Goal: Task Accomplishment & Management: Complete application form

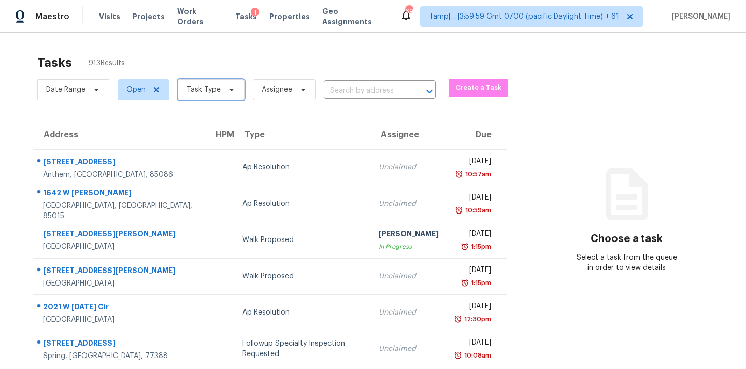
click at [223, 96] on span "Task Type" at bounding box center [211, 89] width 67 height 21
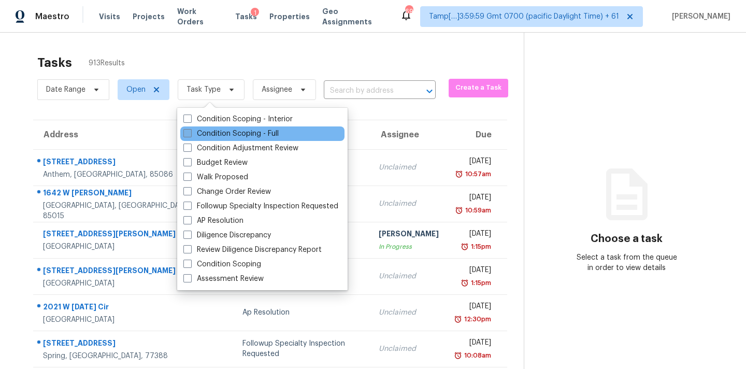
click at [231, 129] on label "Condition Scoping - Full" at bounding box center [230, 133] width 95 height 10
click at [190, 129] on input "Condition Scoping - Full" at bounding box center [186, 131] width 7 height 7
checkbox input "true"
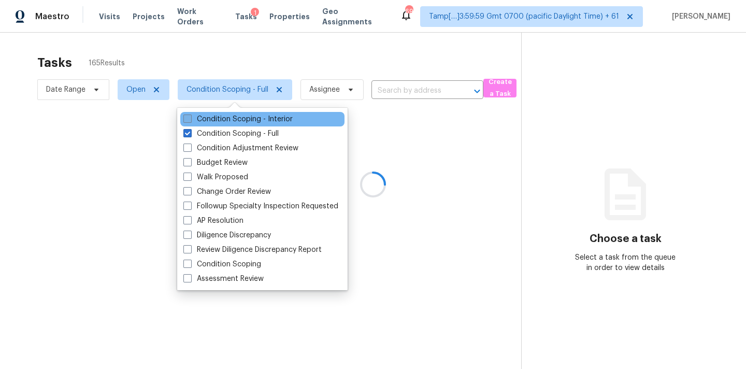
click at [289, 120] on label "Condition Scoping - Interior" at bounding box center [237, 119] width 109 height 10
click at [190, 120] on input "Condition Scoping - Interior" at bounding box center [186, 117] width 7 height 7
checkbox input "true"
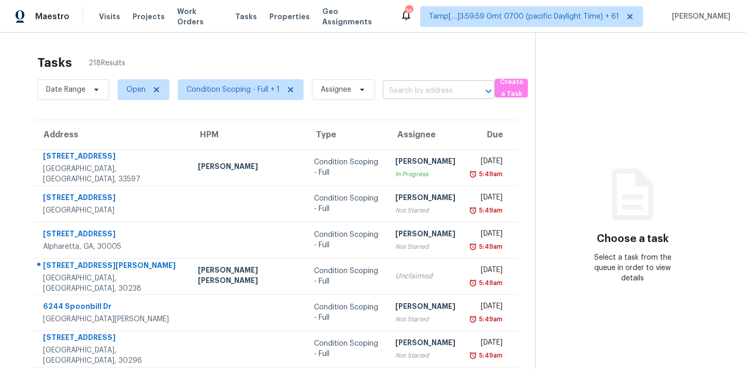
click at [412, 92] on input "text" at bounding box center [424, 91] width 83 height 16
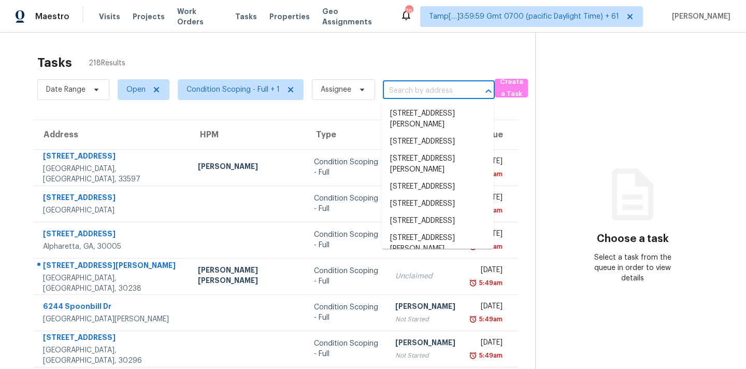
paste input "[STREET_ADDRESS]"
type input "[STREET_ADDRESS]"
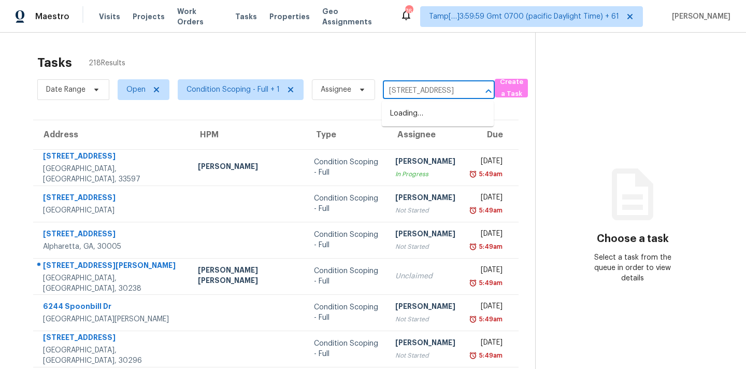
scroll to position [0, 48]
click at [413, 117] on li "[STREET_ADDRESS]" at bounding box center [438, 113] width 112 height 17
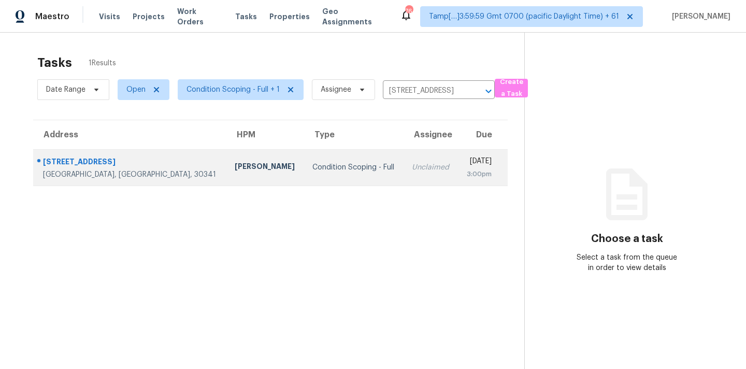
click at [403, 168] on td "Unclaimed" at bounding box center [430, 167] width 54 height 36
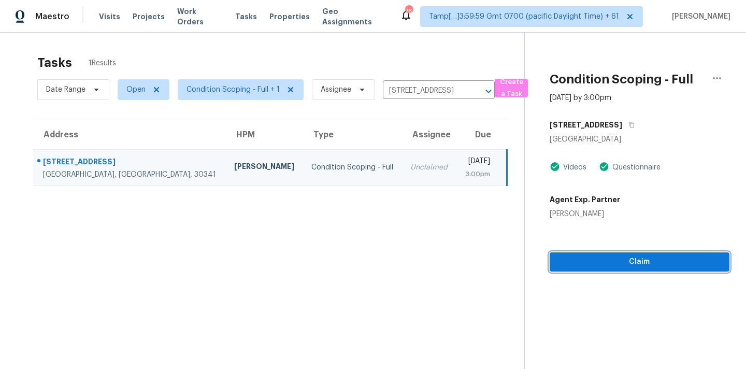
click at [615, 264] on span "Claim" at bounding box center [639, 261] width 163 height 13
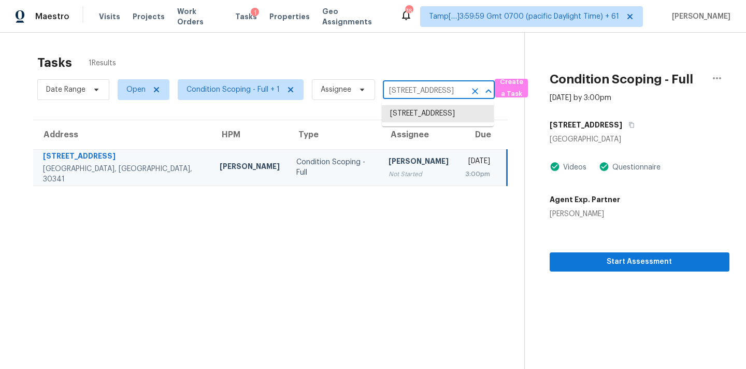
click at [412, 95] on input "[STREET_ADDRESS]" at bounding box center [424, 91] width 83 height 16
paste input "[STREET_ADDRESS]"
type input "[STREET_ADDRESS]"
click at [413, 118] on li "[STREET_ADDRESS]" at bounding box center [438, 113] width 112 height 17
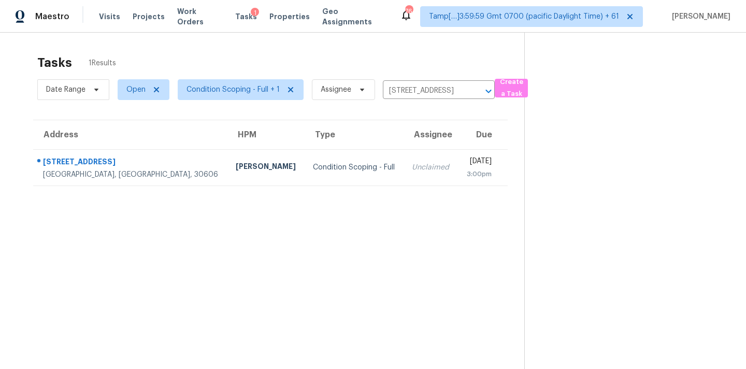
click at [412, 169] on div "Unclaimed" at bounding box center [431, 167] width 38 height 10
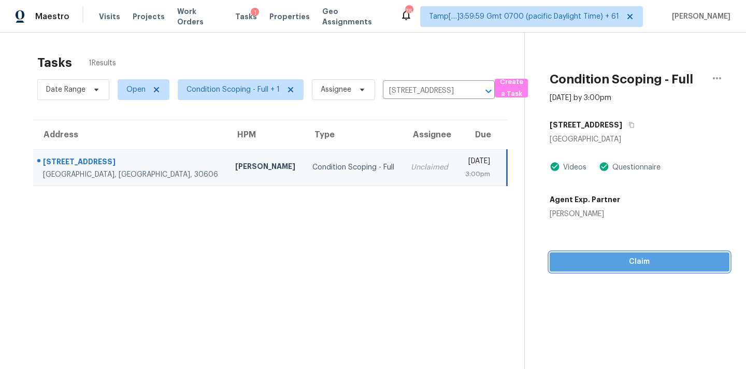
click at [633, 263] on span "Claim" at bounding box center [639, 261] width 163 height 13
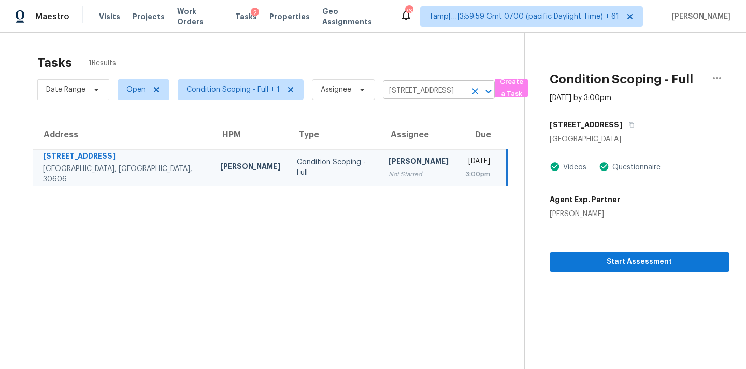
click at [397, 85] on input "[STREET_ADDRESS]" at bounding box center [424, 91] width 83 height 16
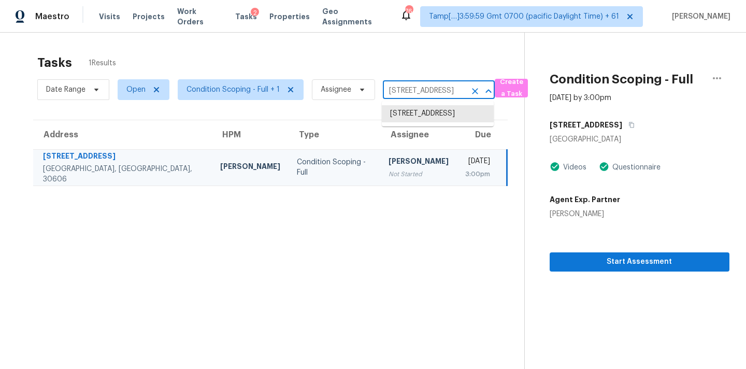
paste input "[STREET_ADDRESS][PERSON_NAME]"
type input "[STREET_ADDRESS][PERSON_NAME]"
click at [406, 119] on li "[STREET_ADDRESS][PERSON_NAME]" at bounding box center [438, 119] width 112 height 28
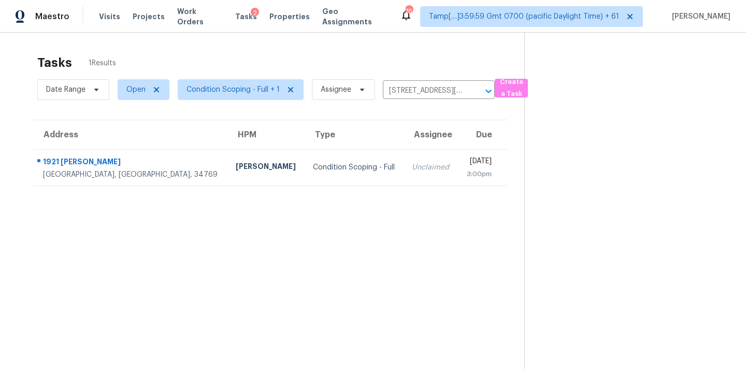
click at [403, 174] on td "Unclaimed" at bounding box center [430, 167] width 54 height 36
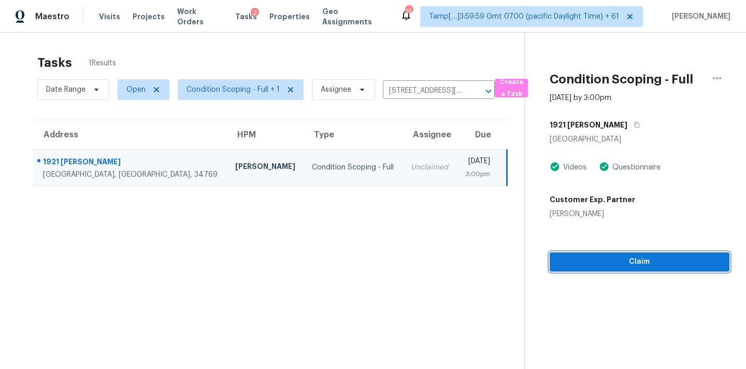
click at [623, 259] on span "Claim" at bounding box center [639, 261] width 163 height 13
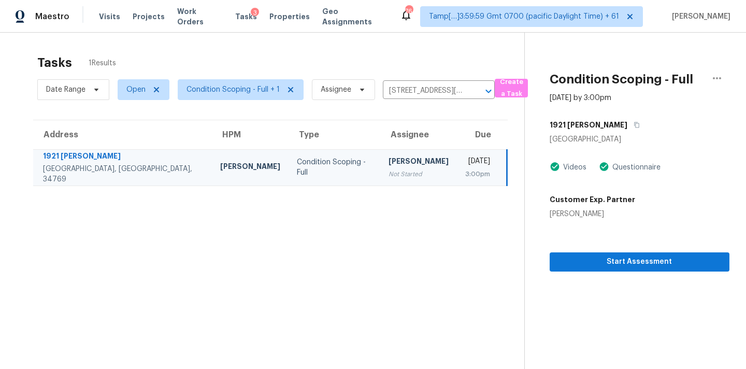
click at [402, 81] on div "Date Range Open Condition Scoping - Full + 1 Assignee [STREET_ADDRESS][PERSON_N…" at bounding box center [265, 89] width 457 height 27
click at [403, 92] on input "[STREET_ADDRESS][PERSON_NAME]" at bounding box center [424, 91] width 83 height 16
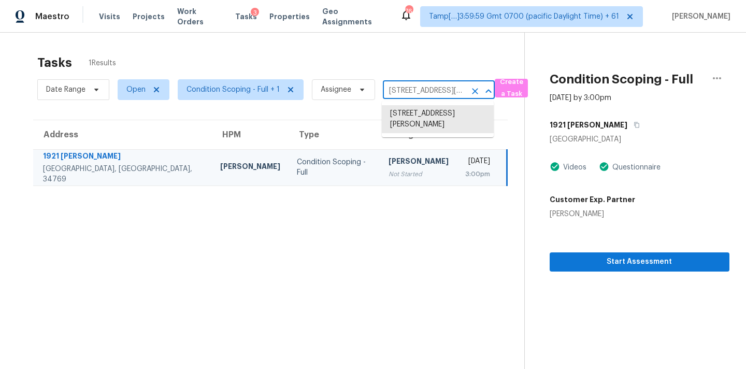
paste input "[STREET_ADDRESS]"
type input "[STREET_ADDRESS]"
click at [406, 114] on li "[STREET_ADDRESS]" at bounding box center [438, 113] width 112 height 17
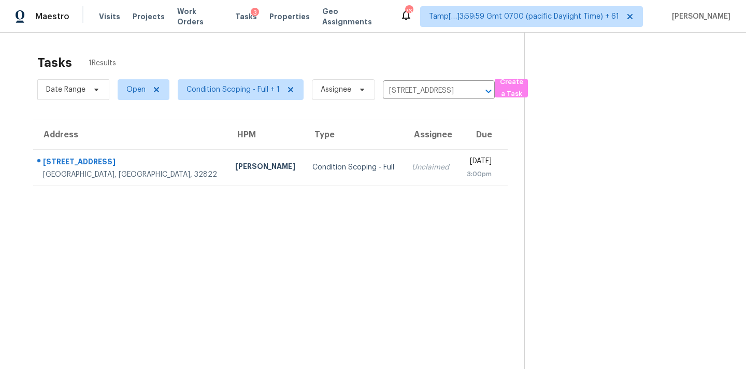
click at [403, 162] on td "Unclaimed" at bounding box center [430, 167] width 54 height 36
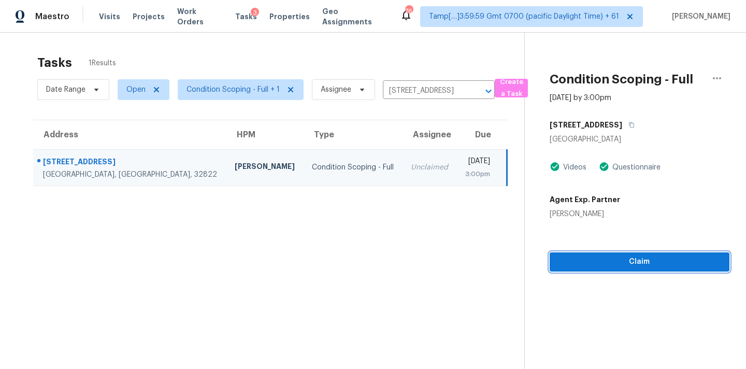
click at [615, 266] on span "Claim" at bounding box center [639, 261] width 163 height 13
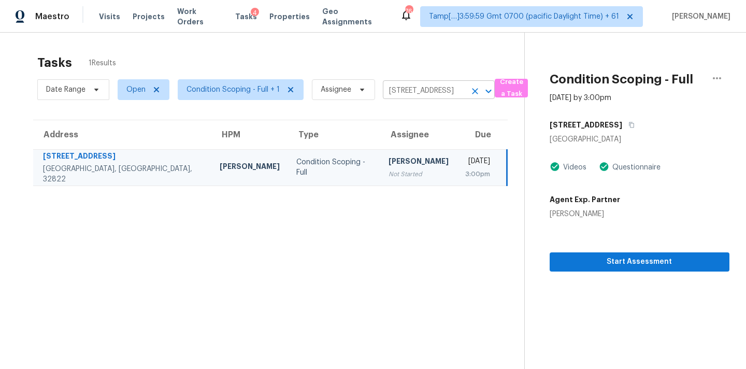
click at [416, 92] on input "[STREET_ADDRESS]" at bounding box center [424, 91] width 83 height 16
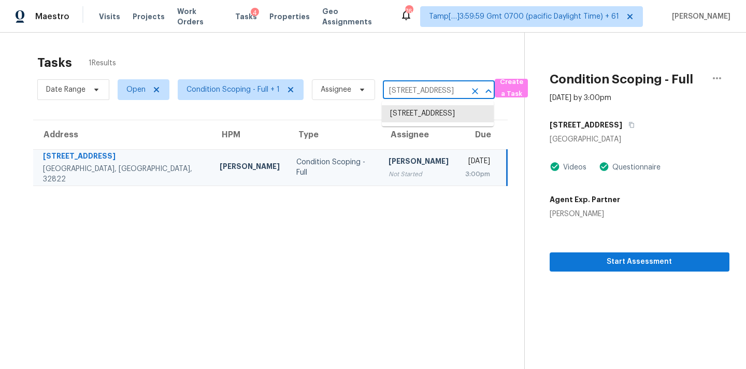
paste input "[STREET_ADDRESS]"
type input "[STREET_ADDRESS]"
click at [414, 118] on li "[STREET_ADDRESS]" at bounding box center [438, 113] width 112 height 17
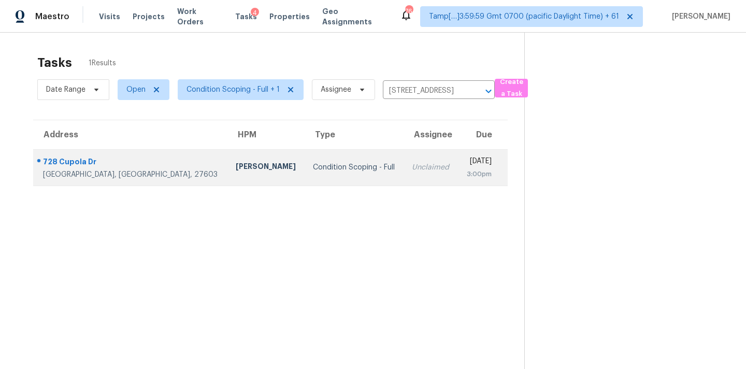
click at [412, 170] on div "Unclaimed" at bounding box center [431, 167] width 38 height 10
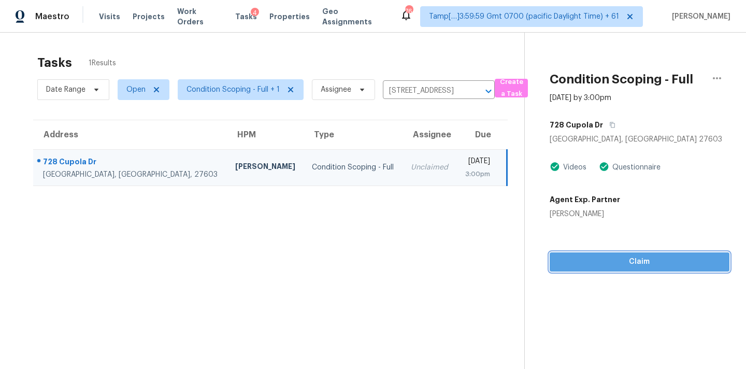
click at [606, 266] on span "Claim" at bounding box center [639, 261] width 163 height 13
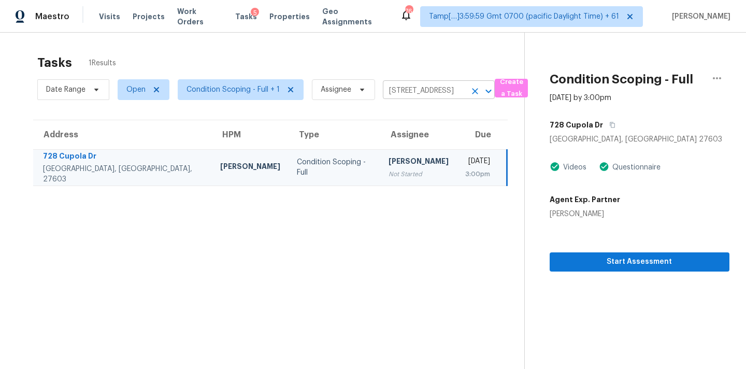
click at [398, 87] on input "[STREET_ADDRESS]" at bounding box center [424, 91] width 83 height 16
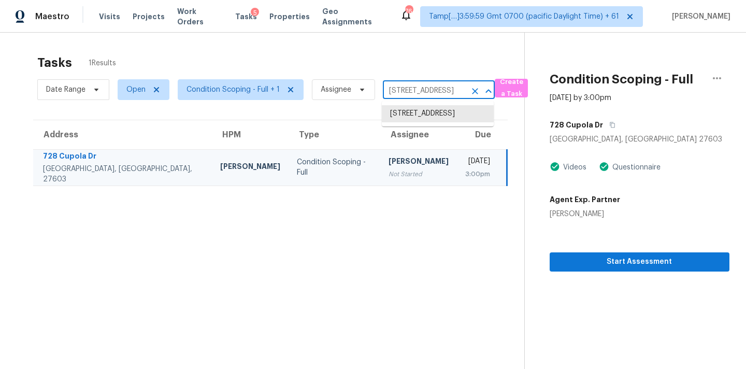
paste input "[STREET_ADDRESS]"
type input "[STREET_ADDRESS]"
click at [425, 114] on li "[STREET_ADDRESS]" at bounding box center [438, 113] width 112 height 17
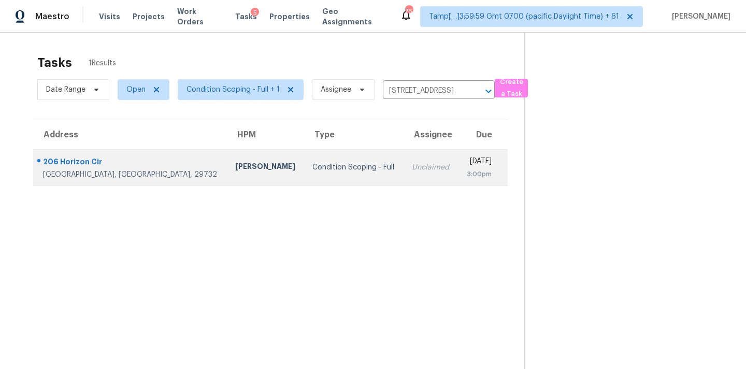
click at [412, 171] on div "Unclaimed" at bounding box center [431, 167] width 38 height 10
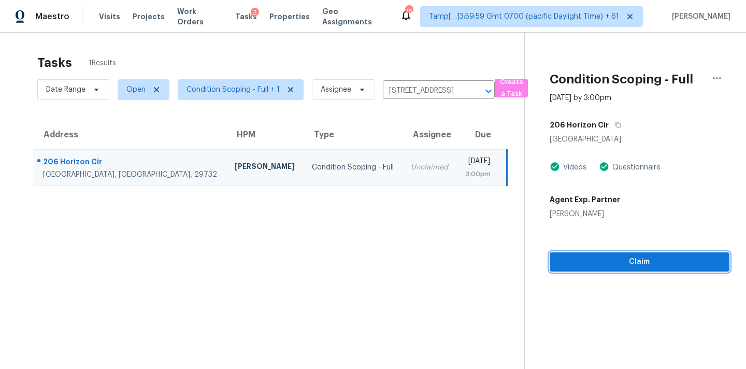
click at [631, 260] on span "Claim" at bounding box center [639, 261] width 163 height 13
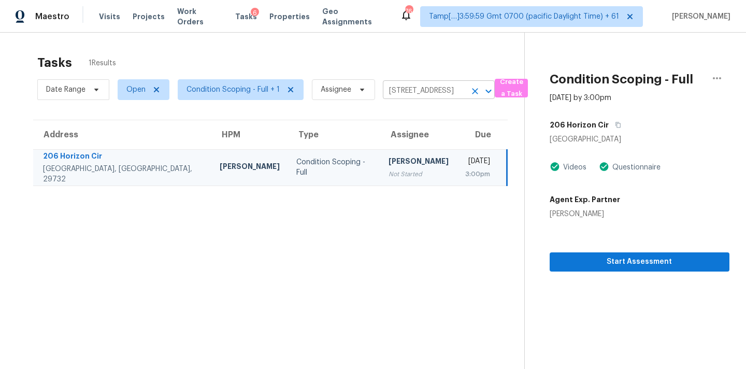
click at [409, 86] on input "[STREET_ADDRESS]" at bounding box center [424, 91] width 83 height 16
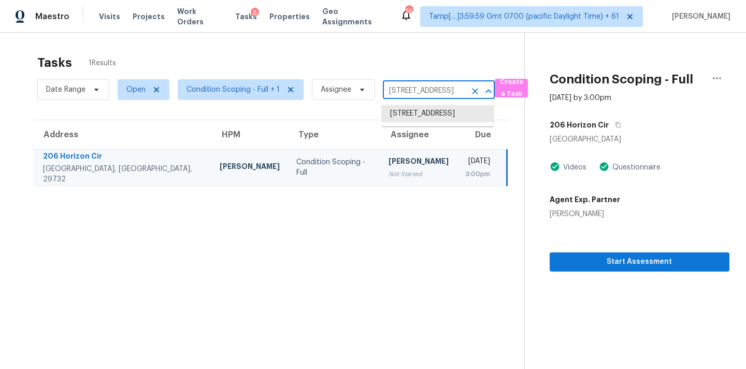
paste input "[STREET_ADDRESS][PERSON_NAME]"
type input "[STREET_ADDRESS][PERSON_NAME]"
click at [411, 114] on li "[STREET_ADDRESS][PERSON_NAME]" at bounding box center [438, 119] width 112 height 28
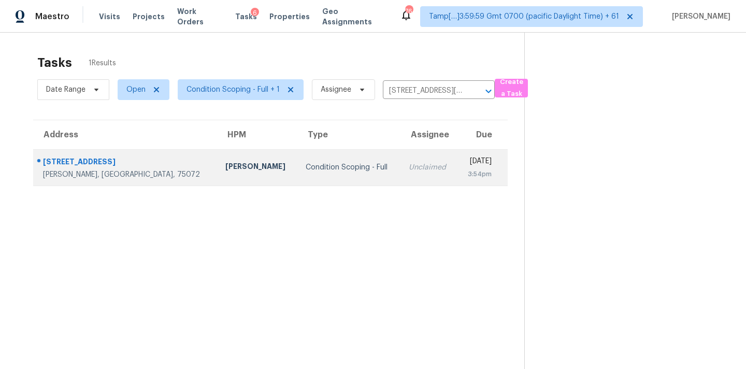
click at [409, 163] on div "Unclaimed" at bounding box center [429, 167] width 40 height 10
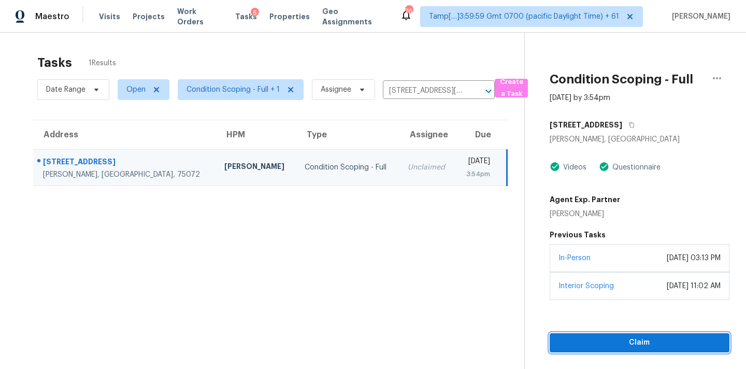
click at [629, 346] on span "Claim" at bounding box center [639, 342] width 163 height 13
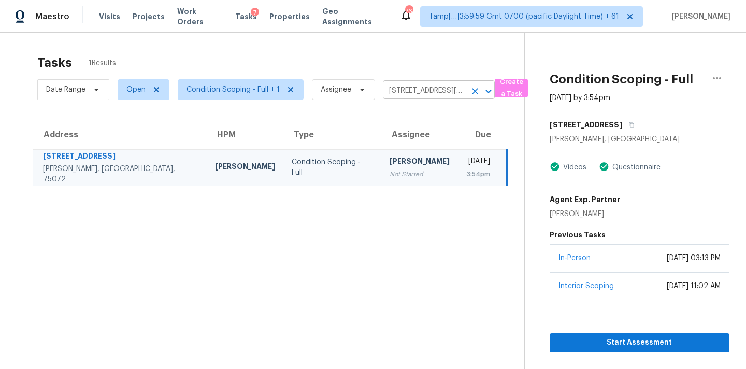
click at [417, 89] on input "[STREET_ADDRESS][PERSON_NAME]" at bounding box center [424, 91] width 83 height 16
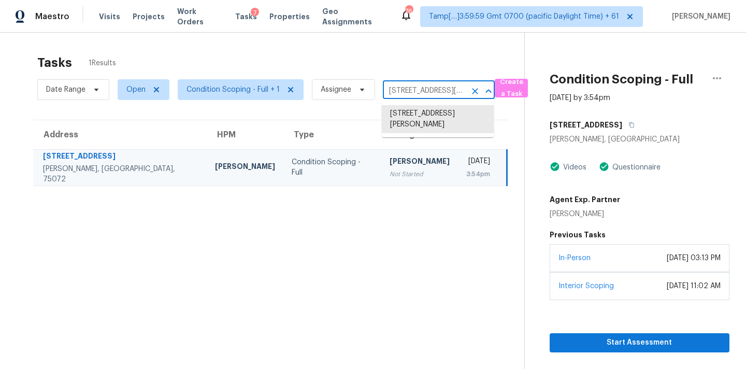
paste input "[STREET_ADDRESS][PERSON_NAME]"
type input "[STREET_ADDRESS][PERSON_NAME]"
click at [414, 114] on li "[STREET_ADDRESS][PERSON_NAME]" at bounding box center [438, 119] width 112 height 28
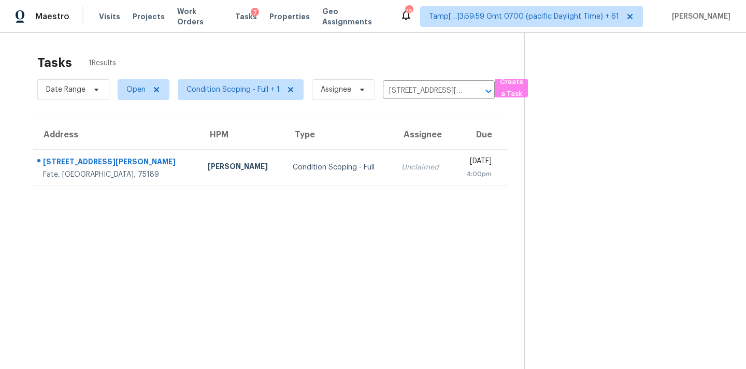
click at [393, 172] on td "Unclaimed" at bounding box center [423, 167] width 60 height 36
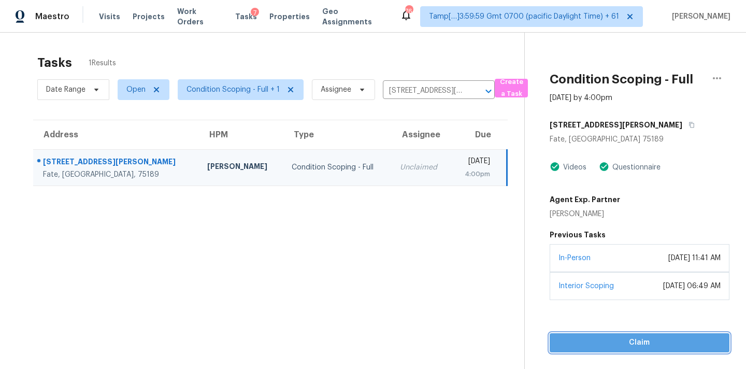
click at [627, 340] on span "Claim" at bounding box center [639, 342] width 163 height 13
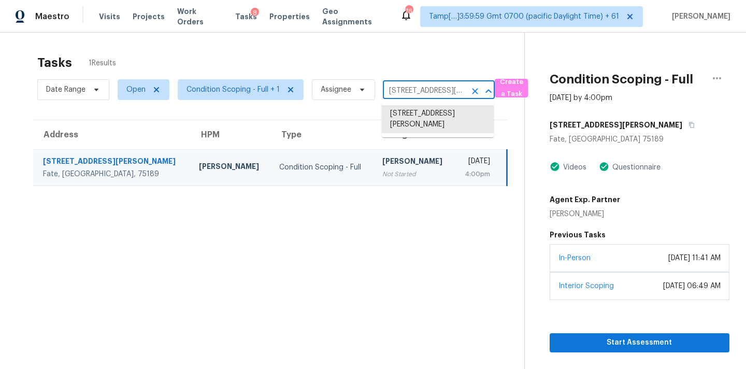
click at [407, 91] on input "[STREET_ADDRESS][PERSON_NAME]" at bounding box center [424, 91] width 83 height 16
paste input "[STREET_ADDRESS][PERSON_NAME]"
type input "[STREET_ADDRESS][PERSON_NAME]"
click at [410, 112] on li "[STREET_ADDRESS][PERSON_NAME]" at bounding box center [438, 119] width 112 height 28
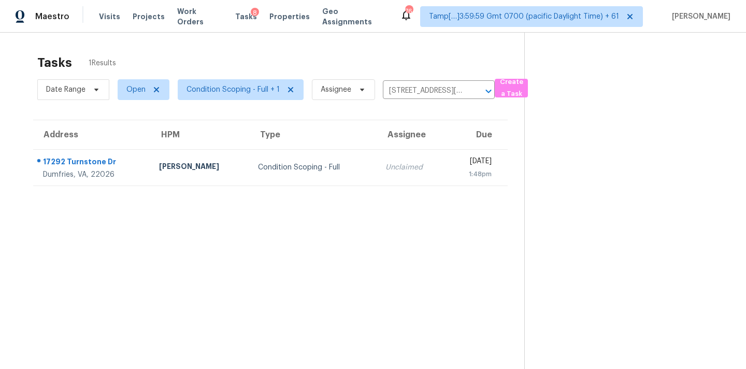
click at [379, 178] on td "Unclaimed" at bounding box center [411, 167] width 69 height 36
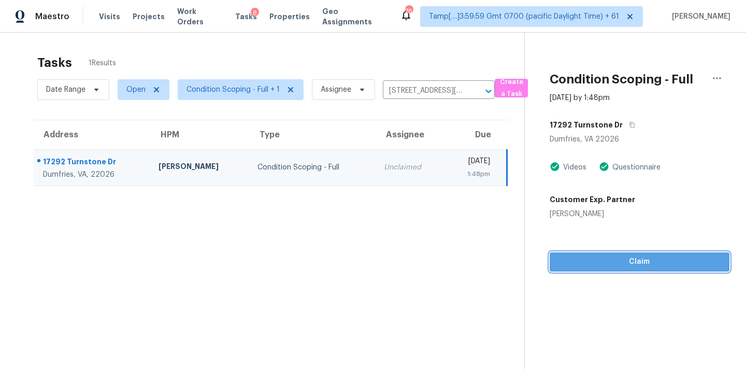
click at [596, 269] on button "Claim" at bounding box center [639, 261] width 180 height 19
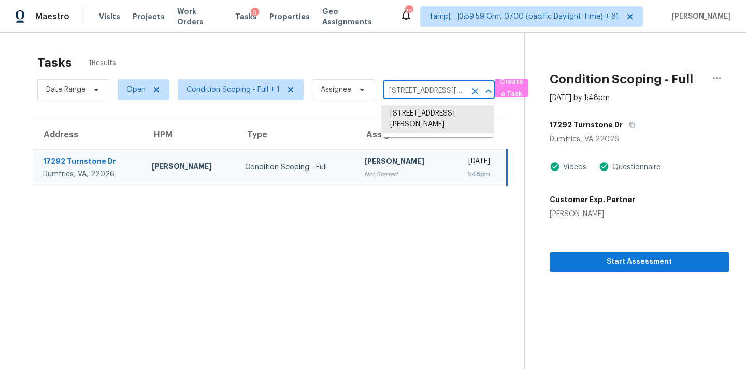
click at [403, 91] on input "[STREET_ADDRESS][PERSON_NAME]" at bounding box center [424, 91] width 83 height 16
paste input "[STREET_ADDRESS]"
type input "[STREET_ADDRESS]"
click at [409, 110] on li "[STREET_ADDRESS]" at bounding box center [438, 113] width 112 height 17
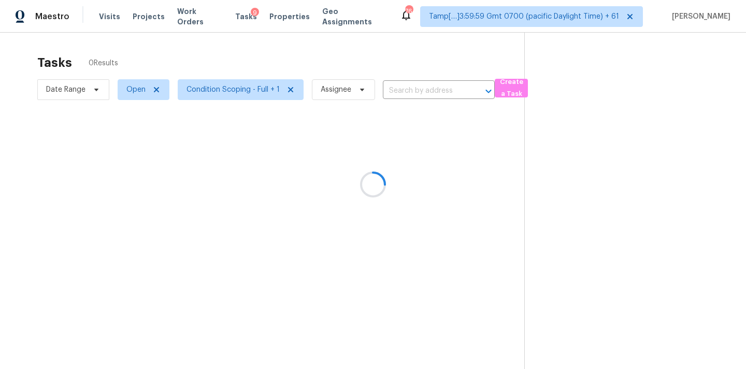
type input "[STREET_ADDRESS]"
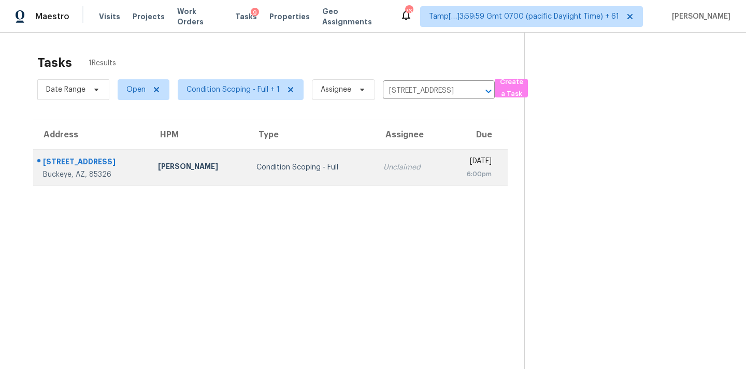
click at [391, 177] on td "Unclaimed" at bounding box center [409, 167] width 69 height 36
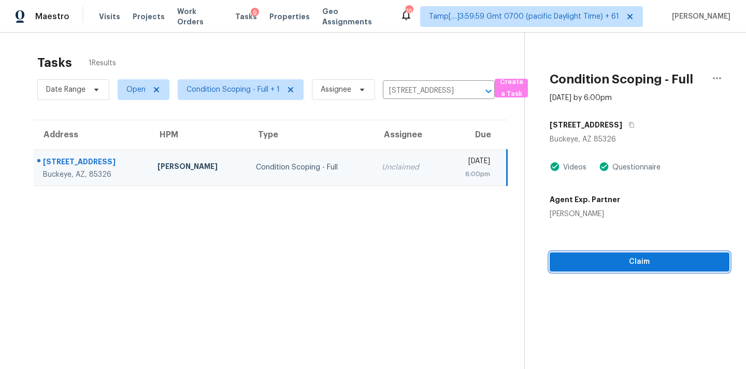
click at [624, 266] on span "Claim" at bounding box center [639, 261] width 163 height 13
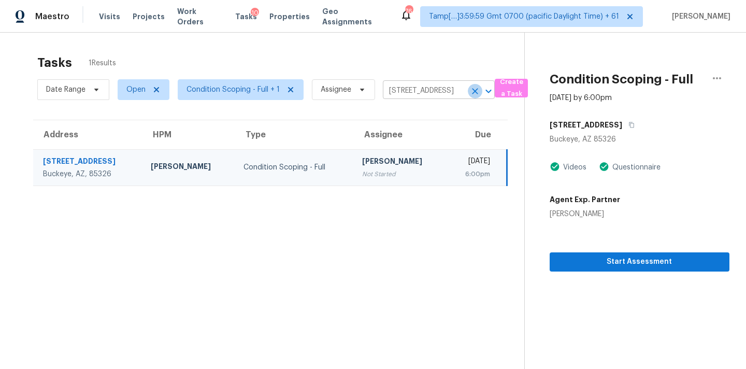
click at [474, 94] on icon "Clear" at bounding box center [475, 91] width 10 height 10
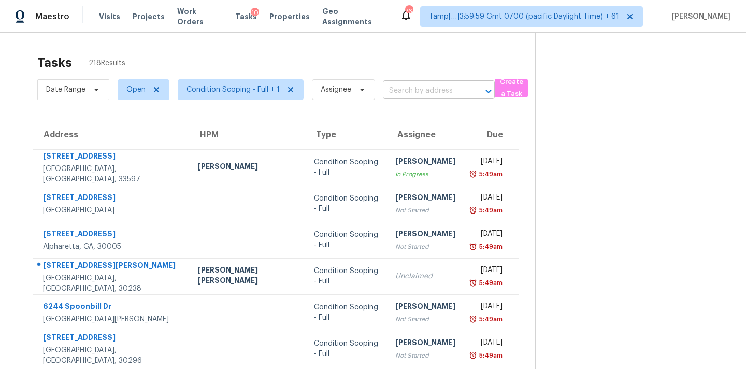
click at [398, 91] on input "text" at bounding box center [424, 91] width 83 height 16
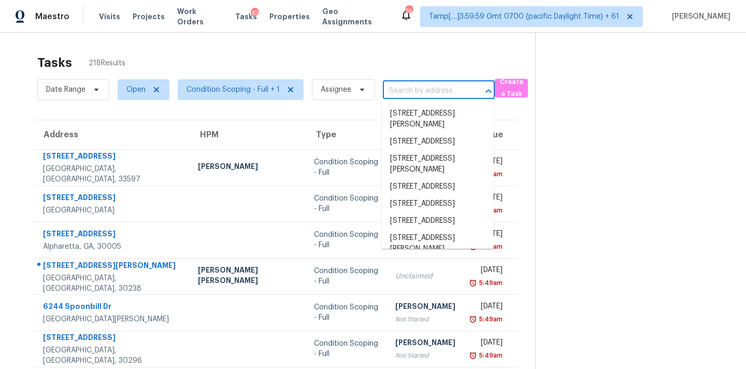
paste input "[STREET_ADDRESS]"
type input "[STREET_ADDRESS]"
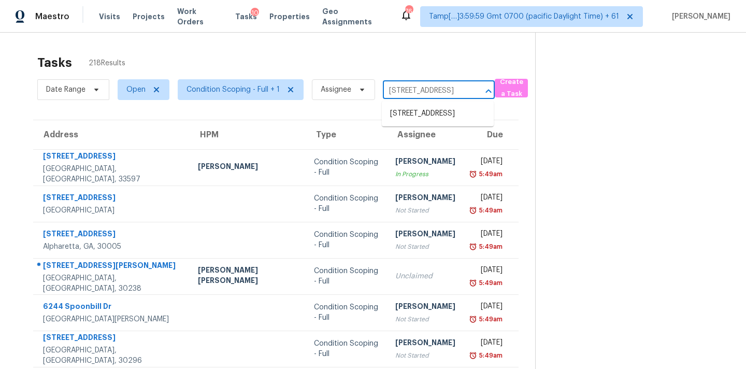
scroll to position [0, 48]
click at [404, 113] on li "[STREET_ADDRESS]" at bounding box center [438, 113] width 112 height 17
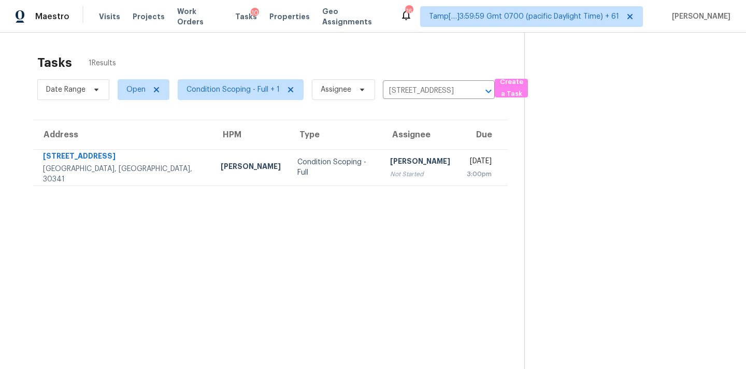
click at [390, 172] on div "Not Started" at bounding box center [420, 174] width 60 height 10
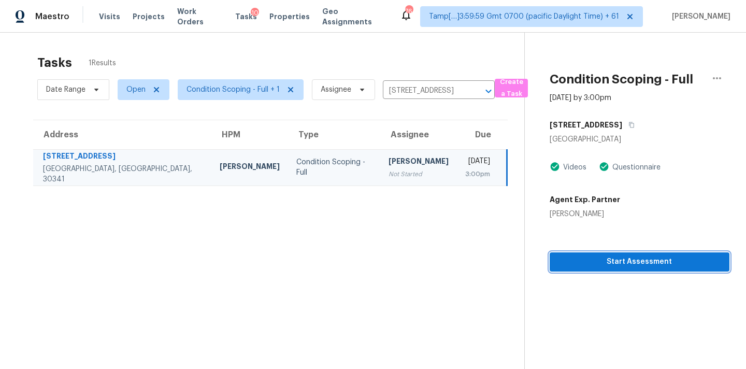
click at [599, 258] on span "Start Assessment" at bounding box center [639, 261] width 163 height 13
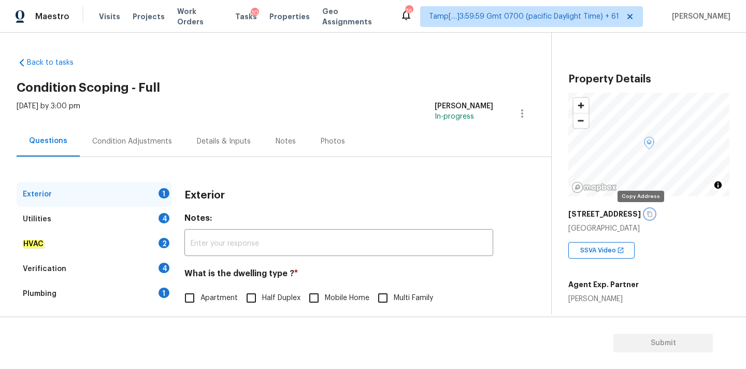
click at [647, 216] on icon "button" at bounding box center [649, 214] width 5 height 6
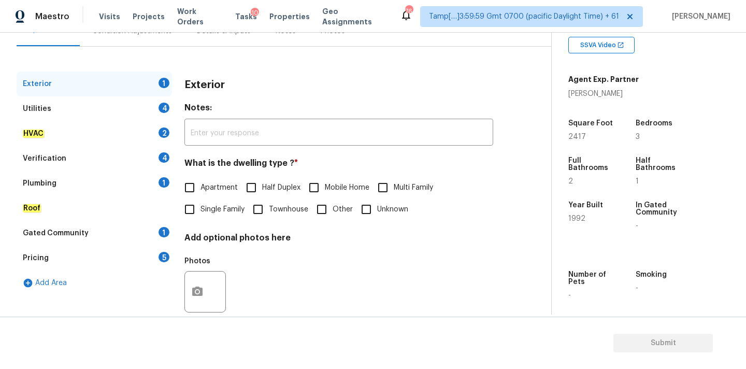
scroll to position [130, 0]
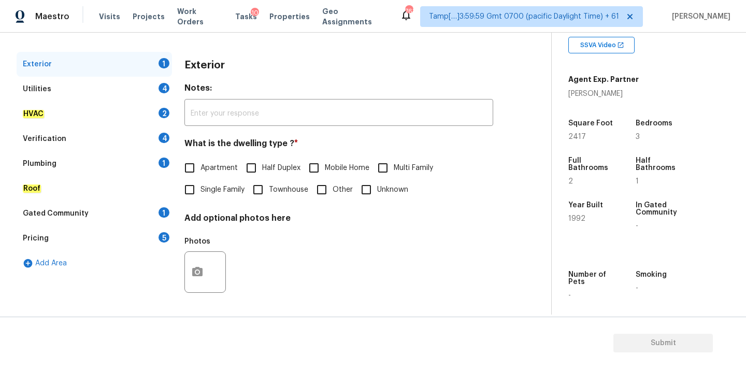
click at [216, 198] on label "Single Family" at bounding box center [212, 190] width 66 height 22
click at [200, 198] on input "Single Family" at bounding box center [190, 190] width 22 height 22
checkbox input "true"
click at [91, 239] on div "Pricing 5" at bounding box center [94, 238] width 155 height 25
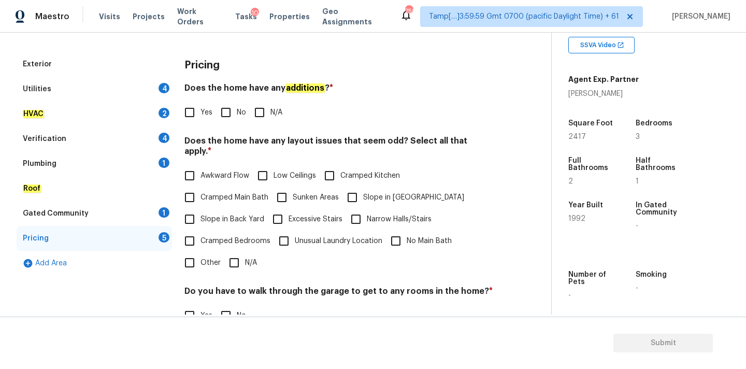
click at [258, 214] on span "Slope in Back Yard" at bounding box center [232, 219] width 64 height 11
click at [200, 209] on input "Slope in Back Yard" at bounding box center [190, 219] width 22 height 22
checkbox input "true"
click at [370, 192] on span "Slope in [GEOGRAPHIC_DATA]" at bounding box center [413, 197] width 101 height 11
click at [363, 190] on input "Slope in [GEOGRAPHIC_DATA]" at bounding box center [352, 197] width 22 height 22
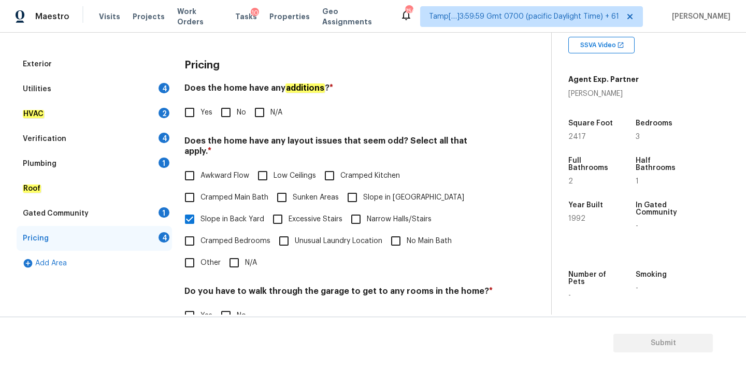
checkbox input "true"
click at [146, 88] on div "Utilities 4" at bounding box center [94, 89] width 155 height 25
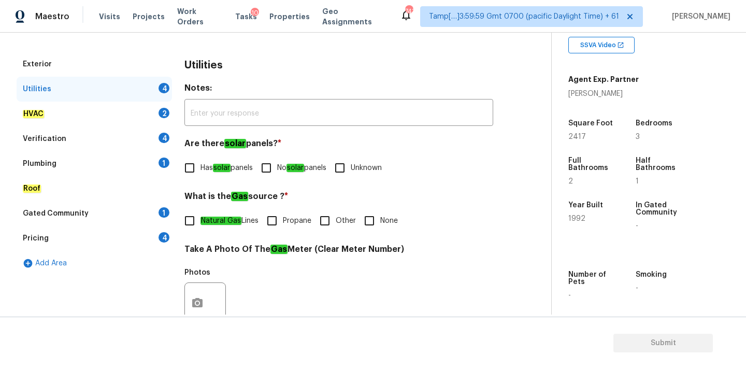
click at [283, 166] on span "No solar panels" at bounding box center [301, 168] width 49 height 11
click at [277, 166] on input "No solar panels" at bounding box center [266, 168] width 22 height 22
checkbox input "true"
click at [227, 221] on em "Natural Gas" at bounding box center [220, 220] width 41 height 8
click at [200, 221] on input "Natural Gas Lines" at bounding box center [190, 221] width 22 height 22
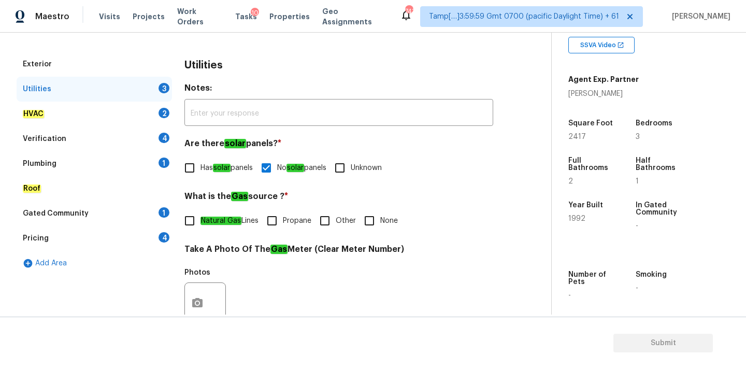
checkbox input "true"
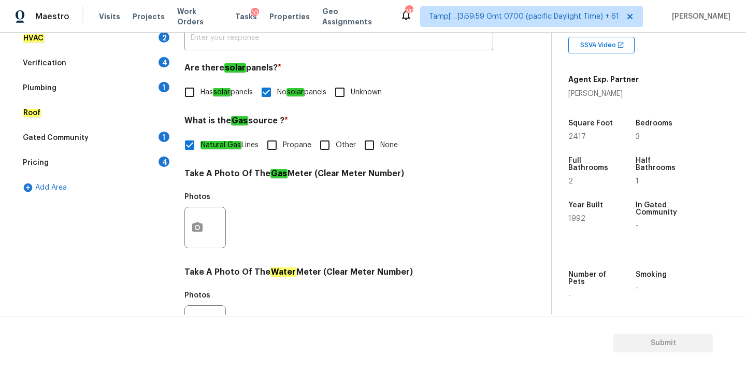
scroll to position [411, 0]
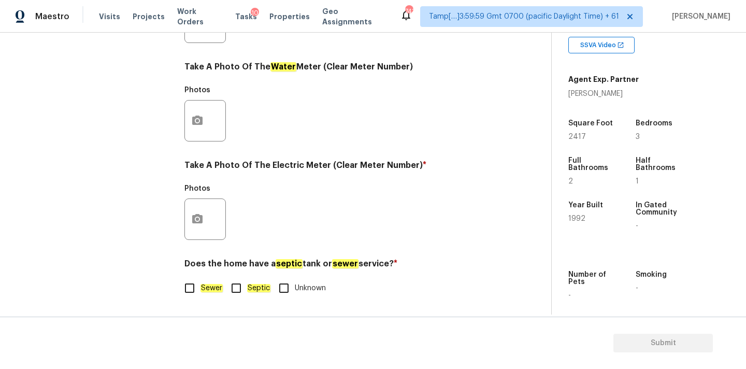
click at [214, 282] on label "Sewer" at bounding box center [201, 288] width 44 height 22
click at [200, 282] on input "Sewer" at bounding box center [190, 288] width 22 height 22
checkbox input "true"
click at [196, 222] on icon "button" at bounding box center [197, 218] width 10 height 9
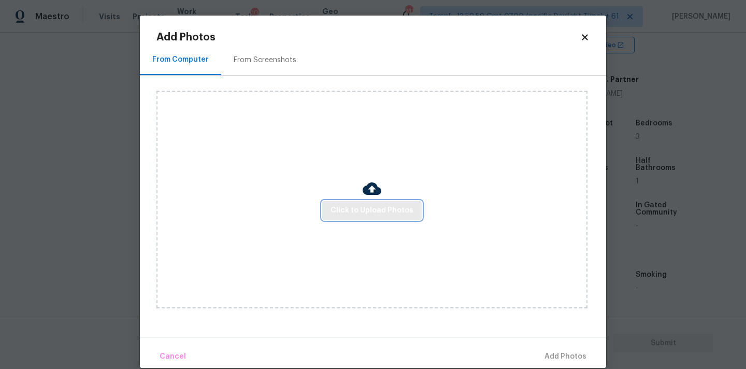
click at [343, 211] on span "Click to Upload Photos" at bounding box center [371, 210] width 83 height 13
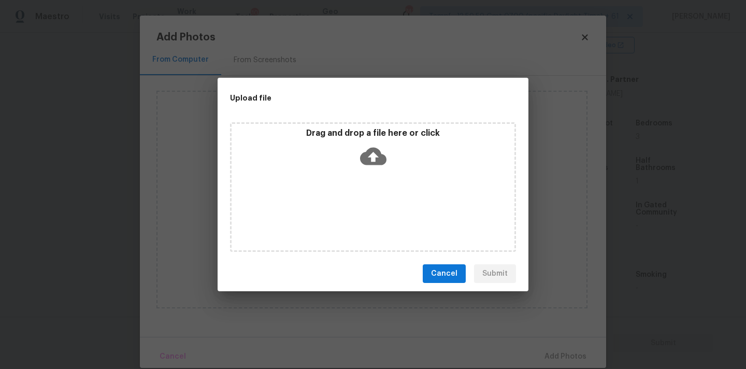
click at [361, 173] on div "Drag and drop a file here or click" at bounding box center [373, 186] width 286 height 129
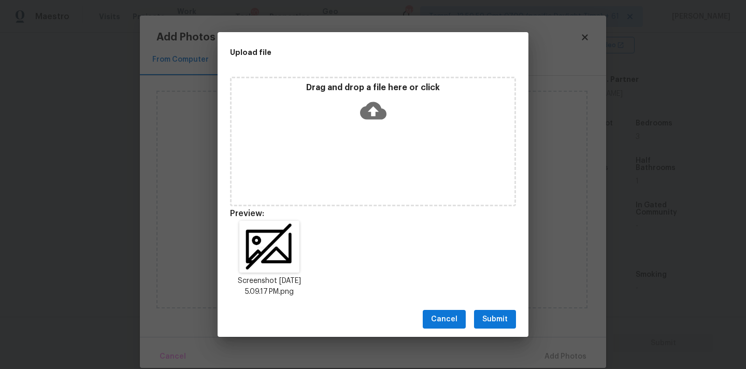
click at [511, 326] on button "Submit" at bounding box center [495, 319] width 42 height 19
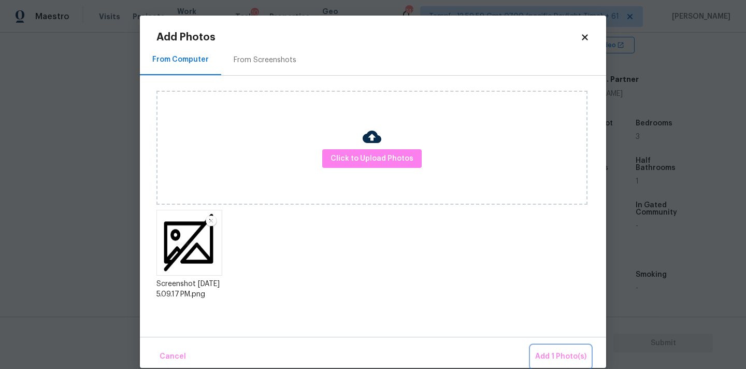
click at [547, 346] on button "Add 1 Photo(s)" at bounding box center [561, 356] width 60 height 22
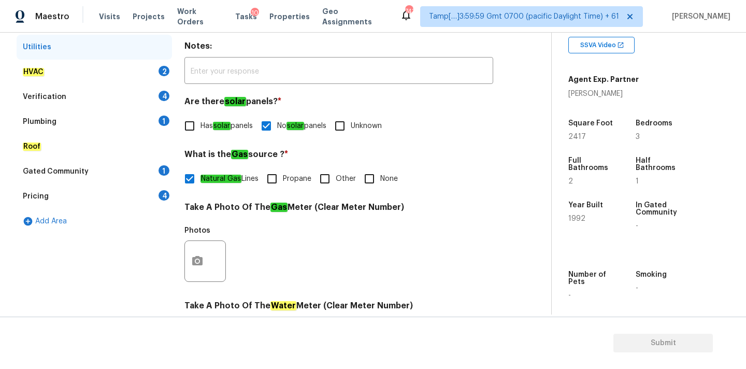
click at [120, 70] on div "HVAC 2" at bounding box center [94, 72] width 155 height 25
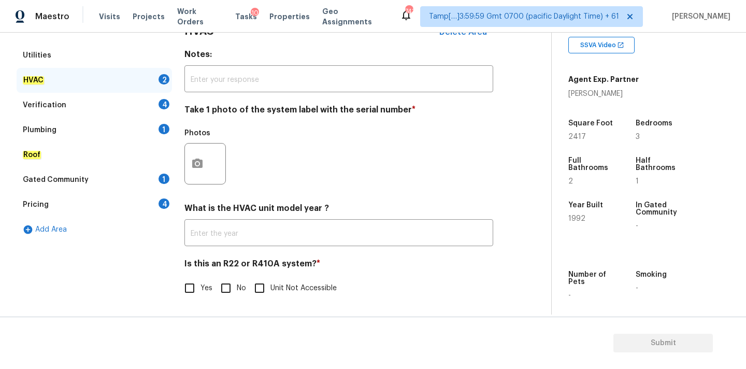
scroll to position [164, 0]
click at [229, 285] on input "No" at bounding box center [226, 288] width 22 height 22
checkbox input "true"
click at [191, 157] on button "button" at bounding box center [197, 163] width 25 height 40
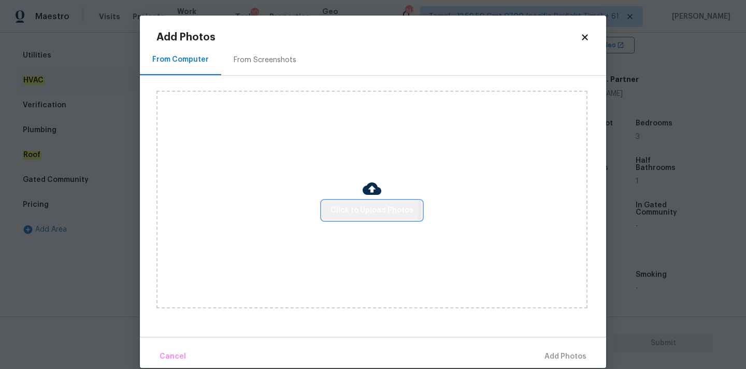
click at [334, 207] on span "Click to Upload Photos" at bounding box center [371, 210] width 83 height 13
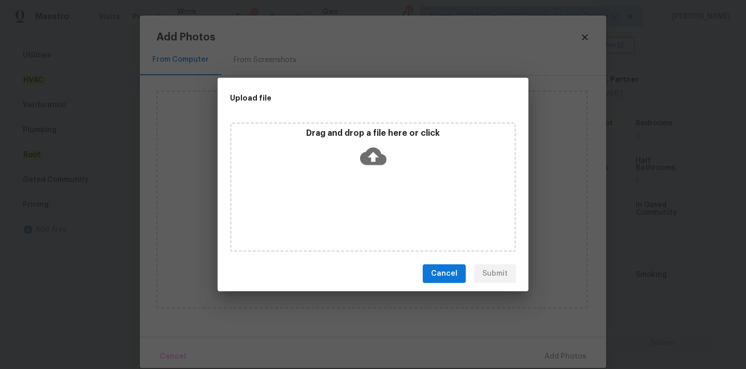
click at [366, 150] on icon at bounding box center [373, 156] width 26 height 26
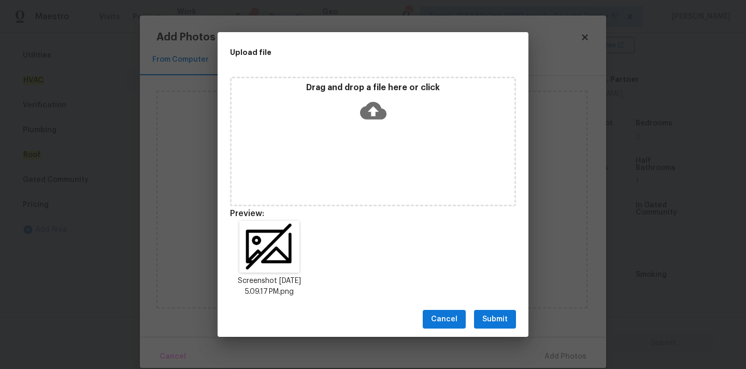
click at [510, 321] on button "Submit" at bounding box center [495, 319] width 42 height 19
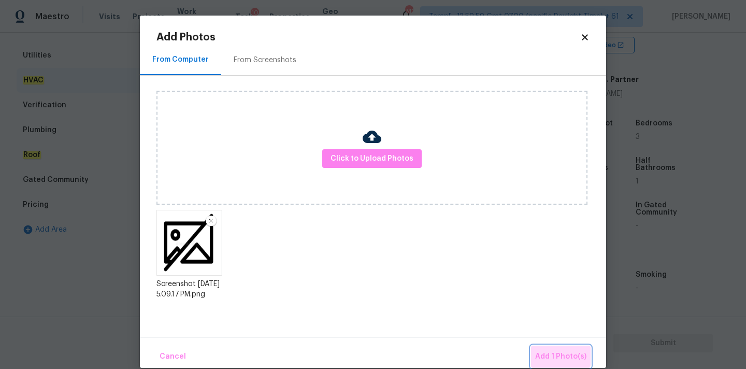
click at [561, 353] on span "Add 1 Photo(s)" at bounding box center [560, 356] width 51 height 13
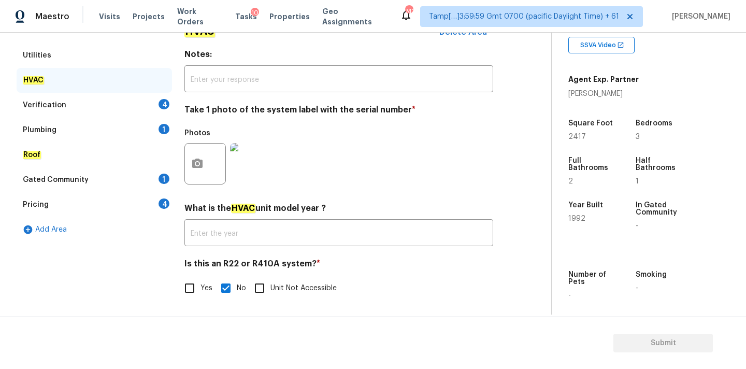
click at [128, 106] on div "Verification 4" at bounding box center [94, 105] width 155 height 25
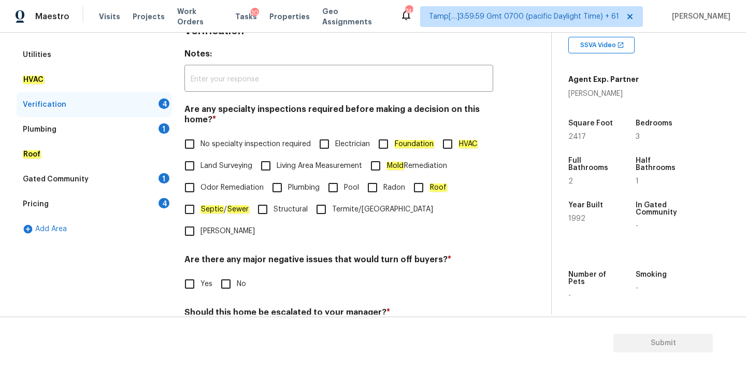
click at [216, 142] on span "No specialty inspection required" at bounding box center [255, 144] width 110 height 11
click at [200, 142] on input "No specialty inspection required" at bounding box center [190, 144] width 22 height 22
checkbox input "true"
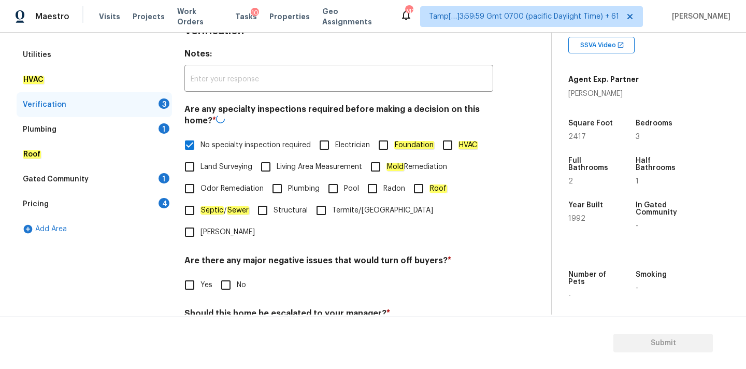
scroll to position [254, 0]
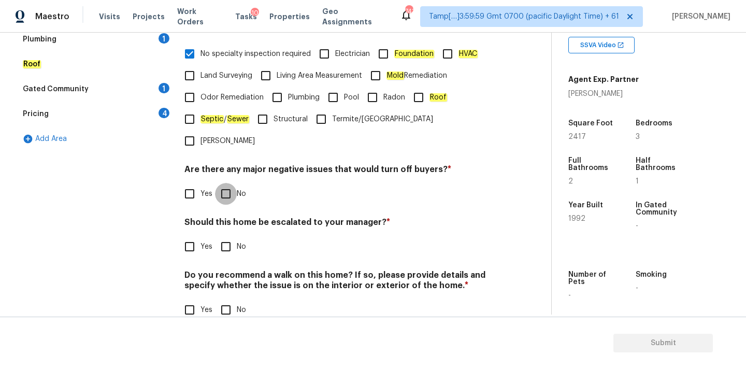
click at [228, 183] on input "No" at bounding box center [226, 194] width 22 height 22
checkbox input "true"
click at [229, 236] on input "No" at bounding box center [226, 247] width 22 height 22
checkbox input "true"
click at [229, 300] on input "No" at bounding box center [226, 311] width 22 height 22
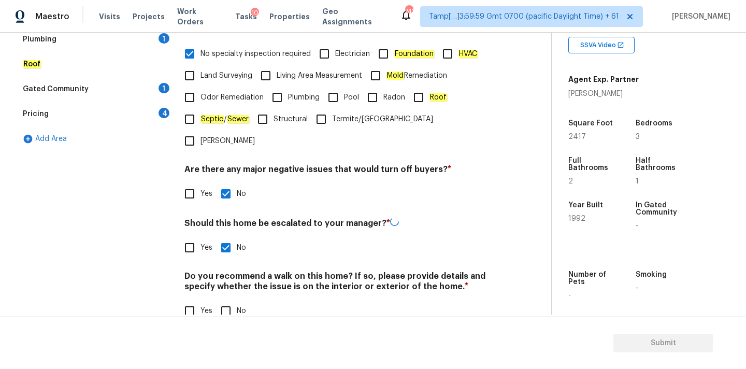
checkbox input "true"
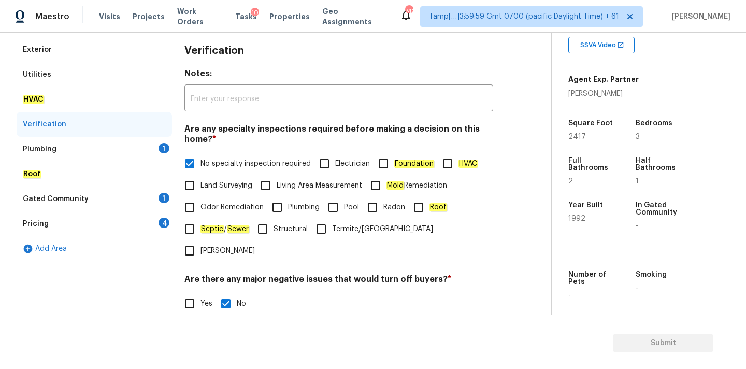
click at [111, 151] on div "Plumbing 1" at bounding box center [94, 149] width 155 height 25
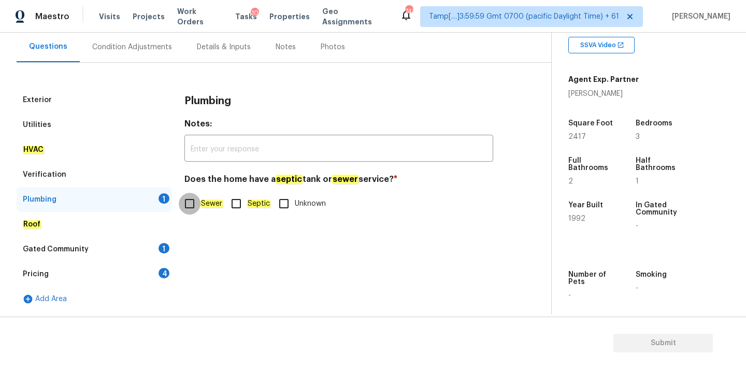
click at [197, 201] on input "Sewer" at bounding box center [190, 204] width 22 height 22
checkbox input "true"
click at [134, 253] on div "Gated Community 1" at bounding box center [94, 249] width 155 height 25
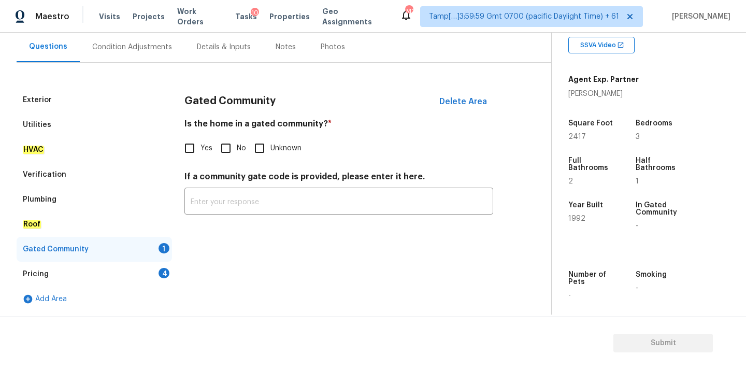
click at [234, 145] on input "No" at bounding box center [226, 148] width 22 height 22
checkbox input "true"
click at [143, 275] on div "Pricing 4" at bounding box center [94, 274] width 155 height 25
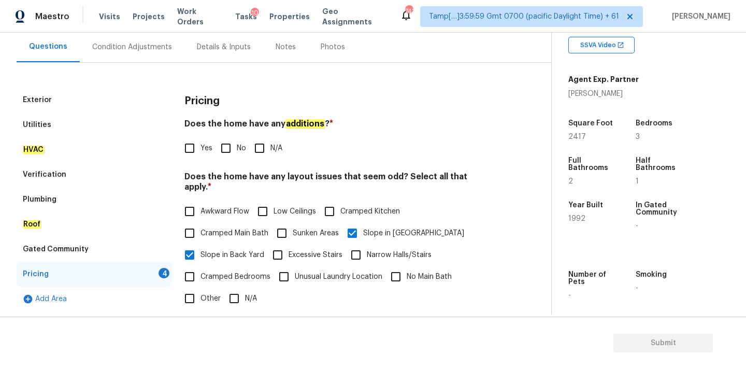
click at [238, 143] on span "No" at bounding box center [241, 148] width 9 height 11
click at [237, 142] on input "No" at bounding box center [226, 148] width 22 height 22
checkbox input "true"
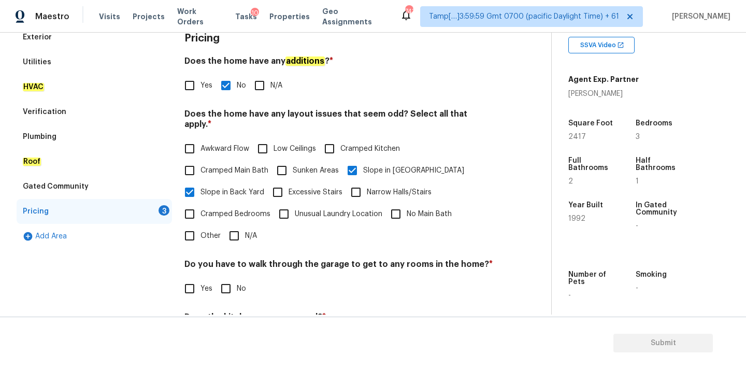
scroll to position [253, 0]
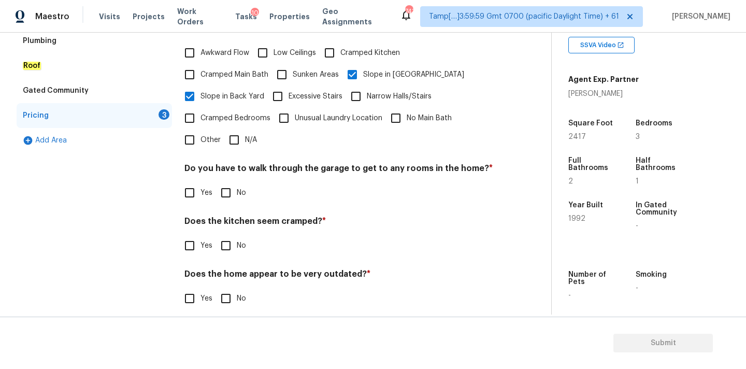
click at [231, 183] on input "No" at bounding box center [226, 193] width 22 height 22
checkbox input "true"
click at [230, 235] on input "No" at bounding box center [226, 246] width 22 height 22
checkbox input "true"
click at [230, 291] on input "No" at bounding box center [226, 299] width 22 height 22
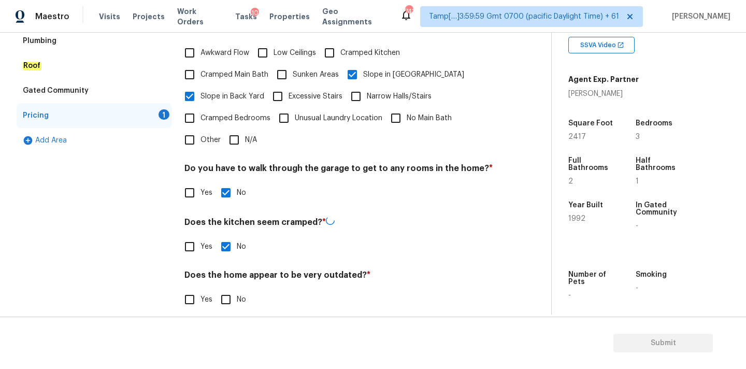
checkbox input "true"
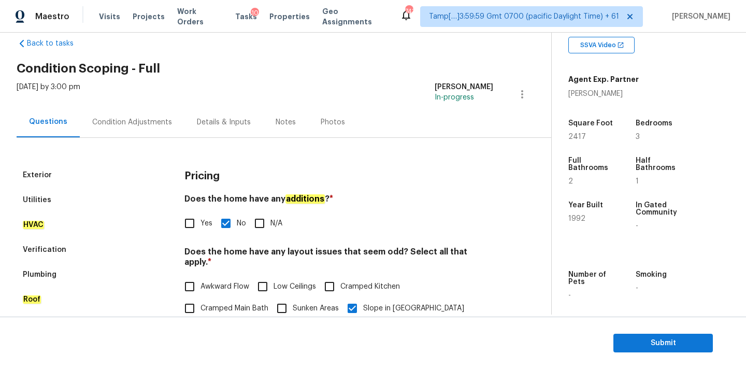
scroll to position [0, 0]
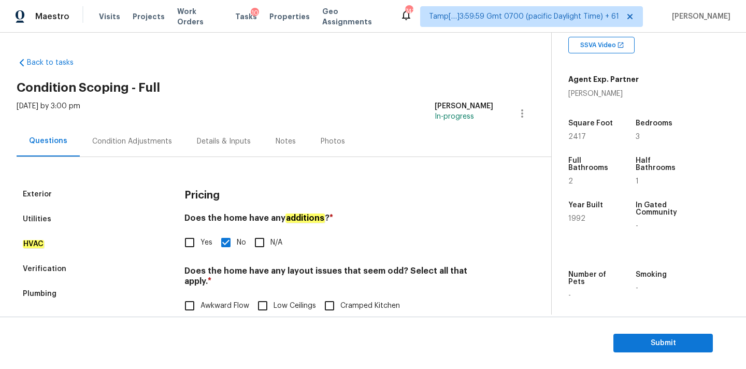
click at [146, 145] on div "Condition Adjustments" at bounding box center [132, 141] width 80 height 10
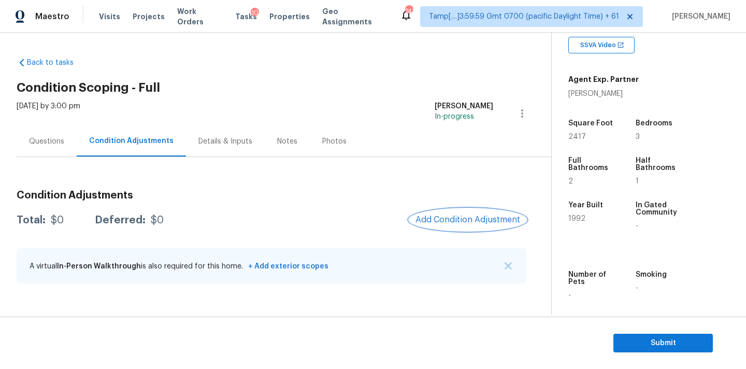
click at [482, 220] on span "Add Condition Adjustment" at bounding box center [467, 219] width 105 height 9
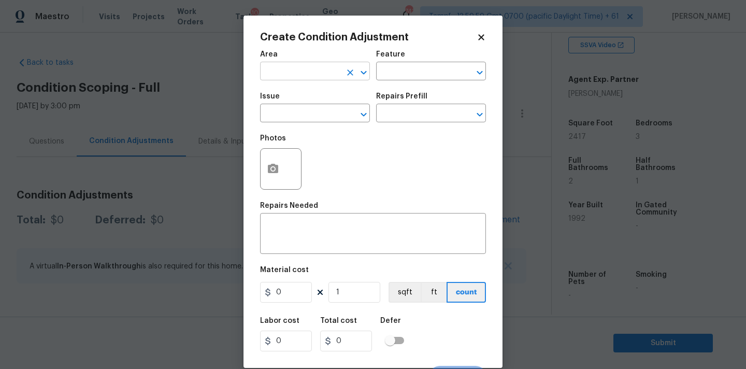
click at [292, 74] on input "text" at bounding box center [300, 72] width 81 height 16
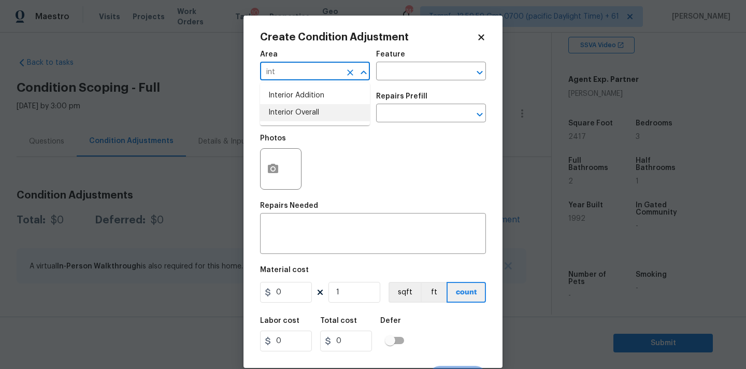
click at [296, 109] on li "Interior Overall" at bounding box center [315, 112] width 110 height 17
type input "Interior Overall"
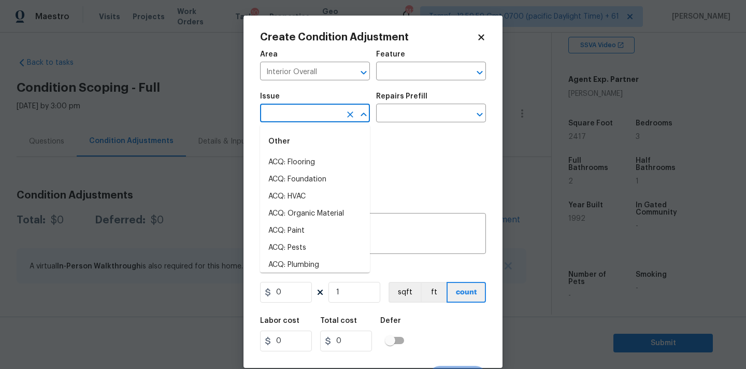
click at [297, 113] on input "text" at bounding box center [300, 114] width 81 height 16
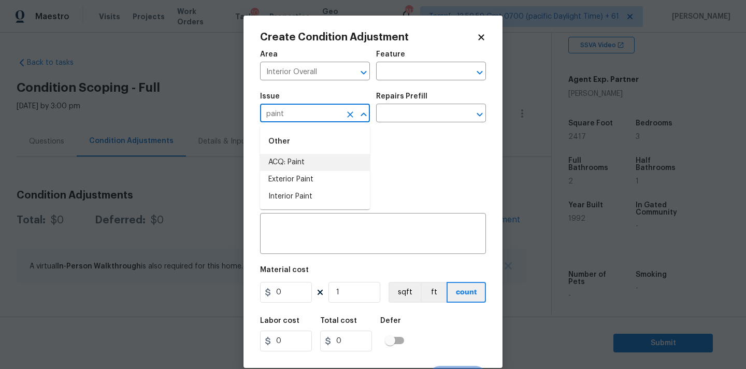
click at [298, 161] on li "ACQ: Paint" at bounding box center [315, 162] width 110 height 17
type input "ACQ: Paint"
click at [405, 115] on input "text" at bounding box center [416, 114] width 81 height 16
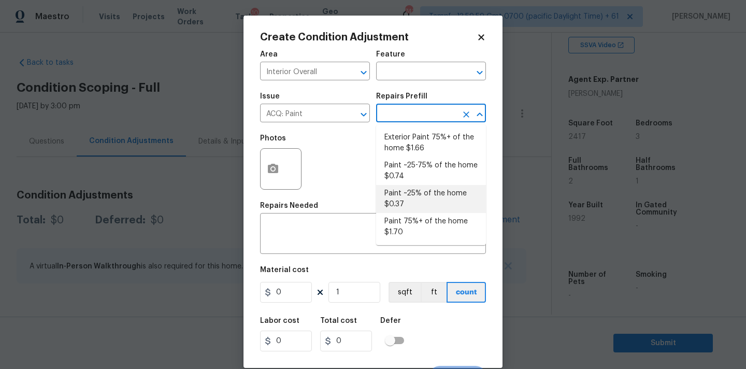
click at [416, 197] on li "Paint ~25% of the home $0.37" at bounding box center [431, 199] width 110 height 28
type input "Acquisition"
type textarea "Acquisition Scope: ~25% of the home needs interior paint"
type input "0.37"
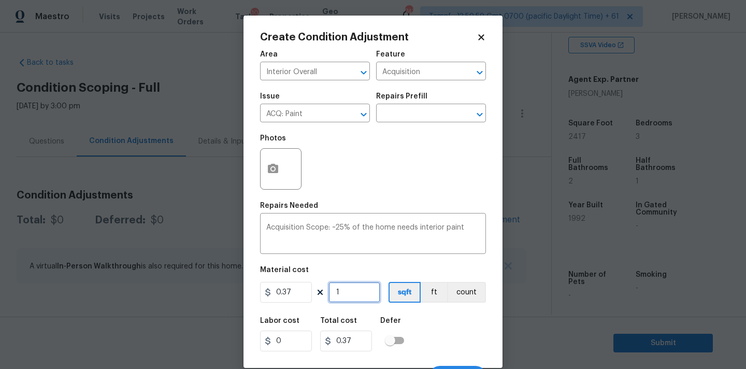
click at [360, 293] on input "1" at bounding box center [354, 292] width 52 height 21
type input "2"
type input "0.74"
type input "24"
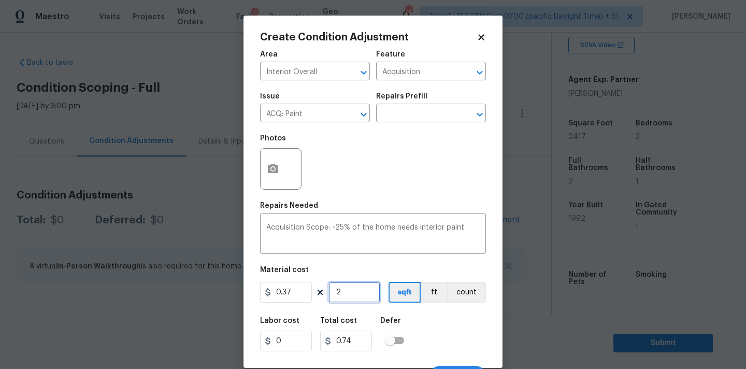
type input "8.88"
type input "241"
type input "89.17"
type input "2417"
type input "894.29"
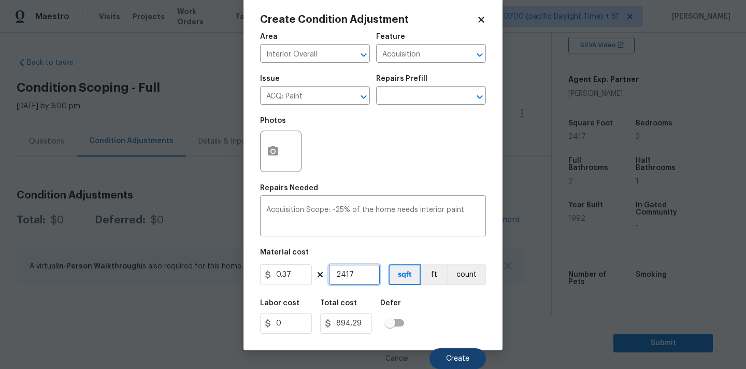
type input "2417"
click at [460, 360] on span "Create" at bounding box center [457, 359] width 23 height 8
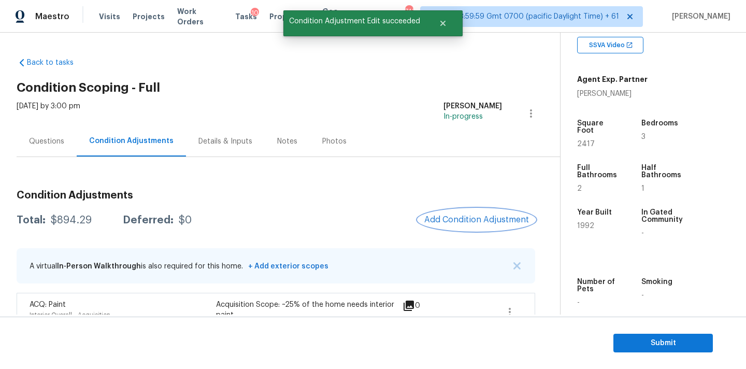
click at [453, 221] on span "Add Condition Adjustment" at bounding box center [476, 219] width 105 height 9
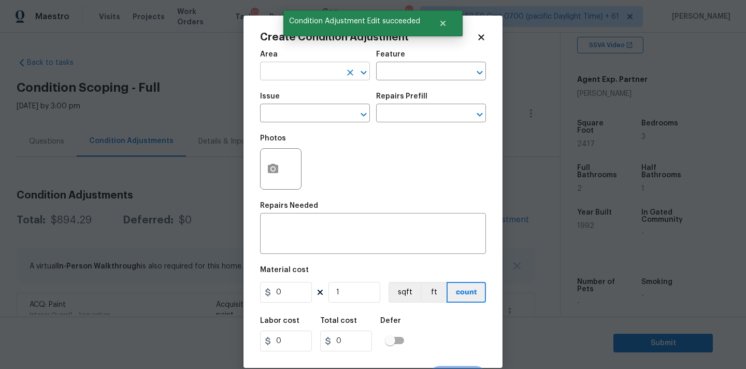
click at [286, 74] on input "text" at bounding box center [300, 72] width 81 height 16
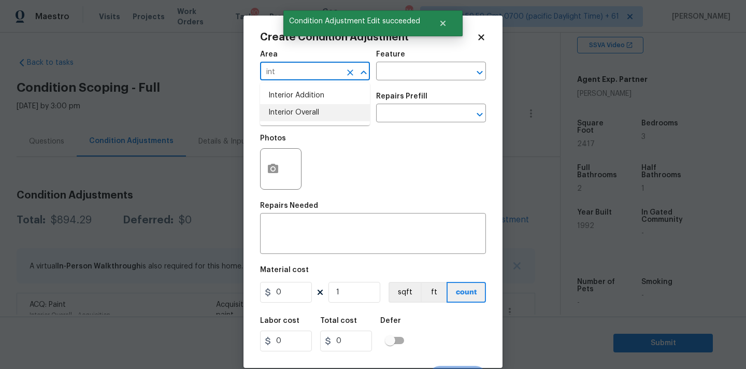
click at [293, 113] on li "Interior Overall" at bounding box center [315, 112] width 110 height 17
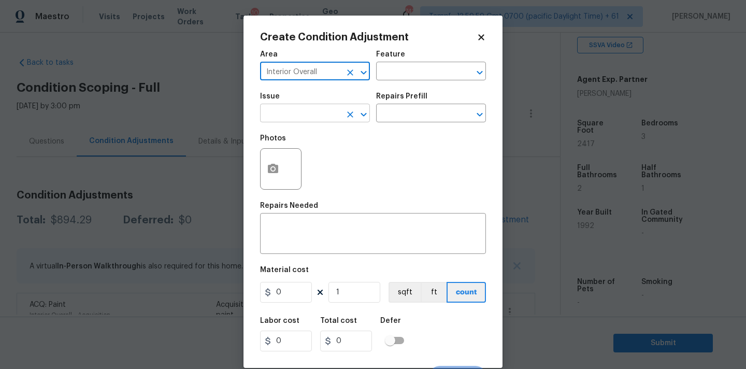
type input "Interior Overall"
click at [295, 109] on input "text" at bounding box center [300, 114] width 81 height 16
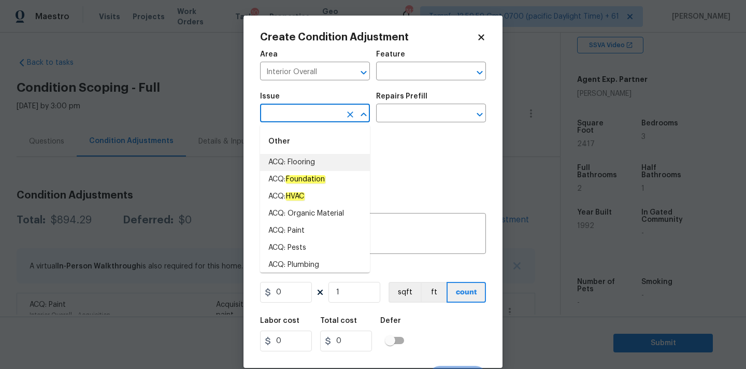
click at [309, 160] on li "ACQ: Flooring" at bounding box center [315, 162] width 110 height 17
type input "ACQ: Flooring"
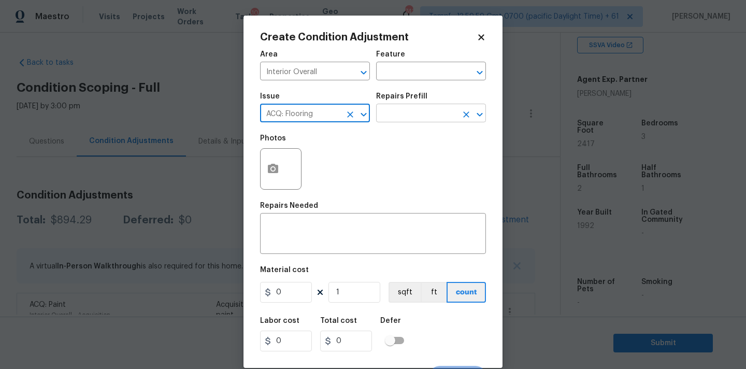
click at [406, 122] on input "text" at bounding box center [416, 114] width 81 height 16
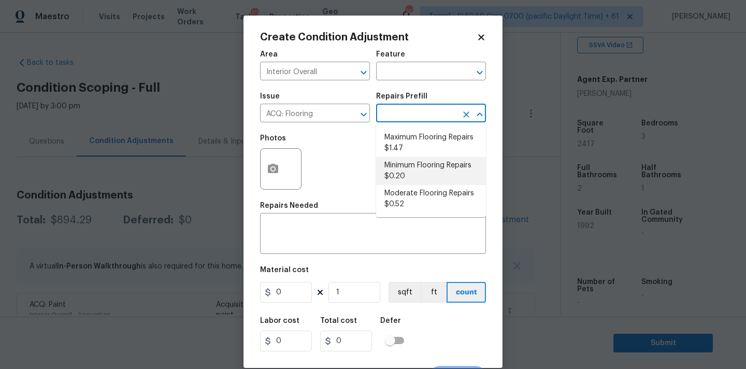
click at [412, 172] on li "Minimum Flooring Repairs $0.20" at bounding box center [431, 171] width 110 height 28
type input "Acquisition"
type textarea "Acquisition Scope: Minimum flooring repairs"
type input "0.2"
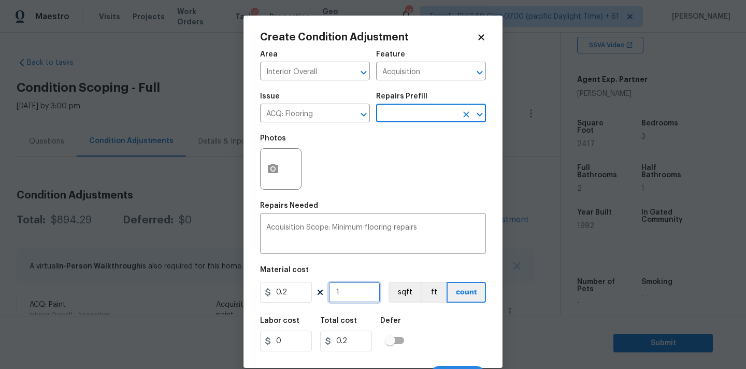
click at [352, 295] on input "1" at bounding box center [354, 292] width 52 height 21
type input "2"
type input "0.4"
type input "24"
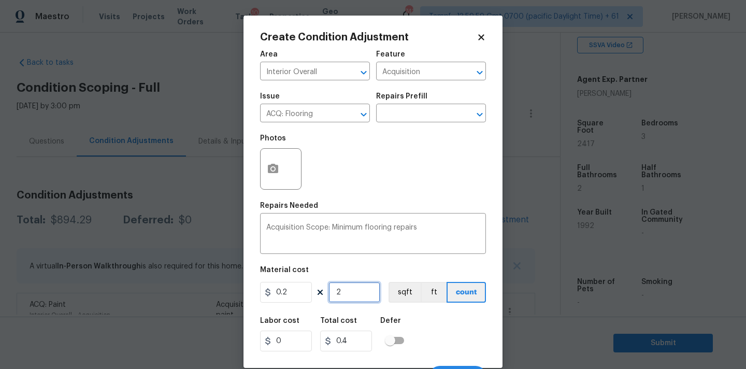
type input "4.8"
type input "241"
type input "48.2"
type input "2417"
type input "483.4"
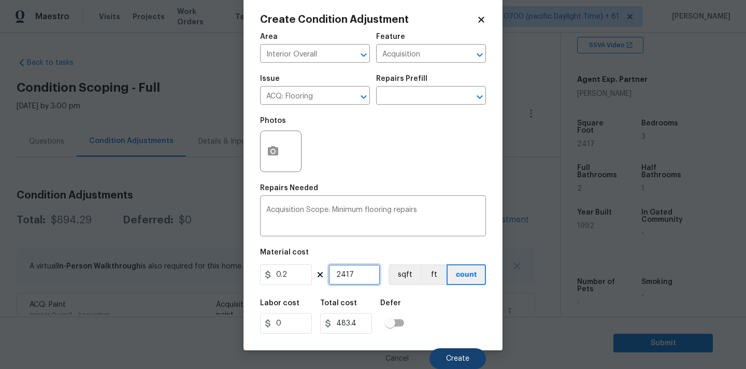
type input "2417"
click at [464, 356] on span "Create" at bounding box center [457, 359] width 23 height 8
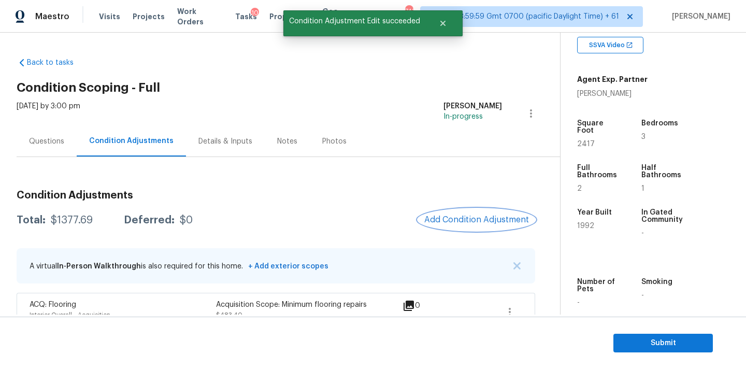
click at [470, 222] on span "Add Condition Adjustment" at bounding box center [476, 219] width 105 height 9
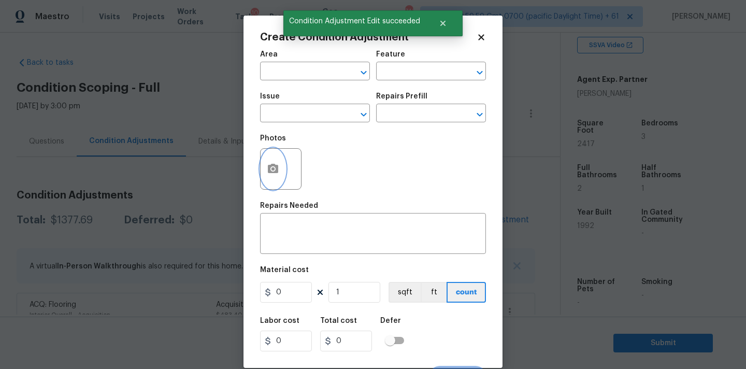
click at [274, 167] on icon "button" at bounding box center [273, 168] width 10 height 9
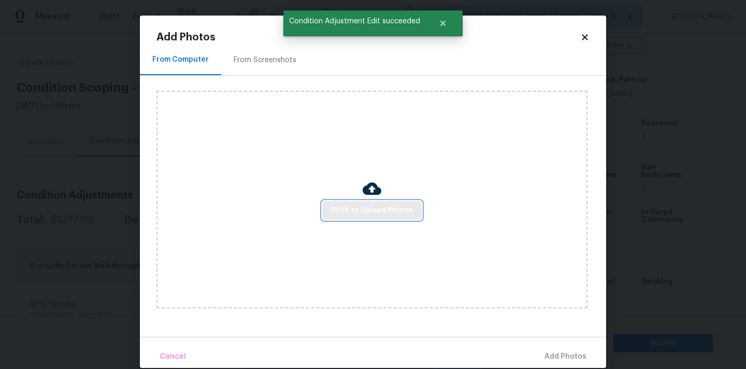
click at [351, 213] on span "Click to Upload Photos" at bounding box center [371, 210] width 83 height 13
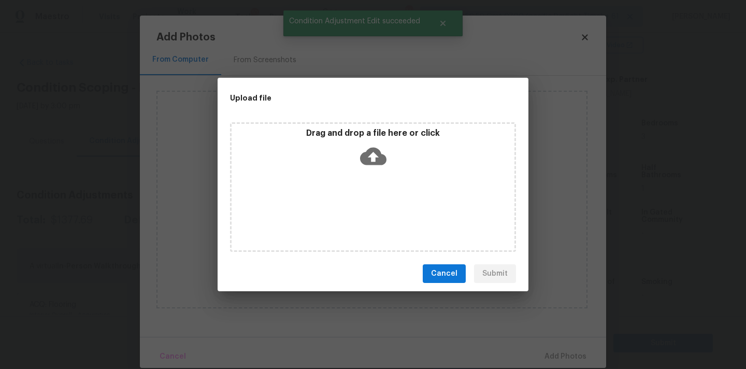
click at [375, 154] on icon at bounding box center [373, 156] width 26 height 26
